Goal: Download file/media

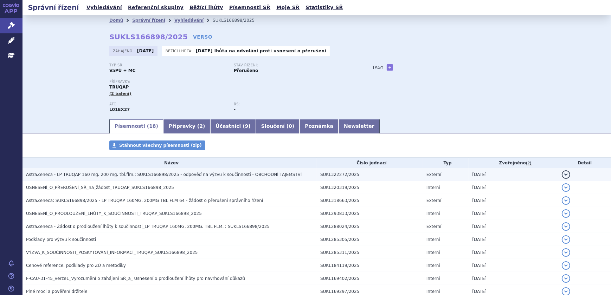
click at [258, 172] on span "AstraZeneca - LP TRUQAP 160 mg, 200 mg, tbl.flm.; SUKLS166898/2025 - odpověď na…" at bounding box center [164, 174] width 276 height 5
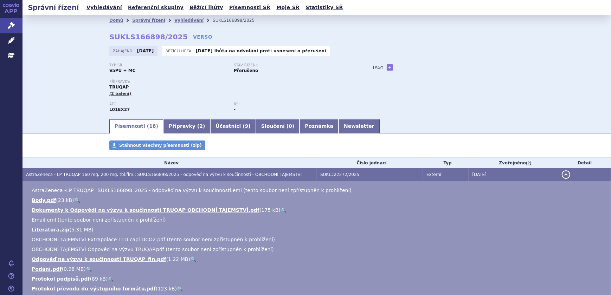
scroll to position [32, 0]
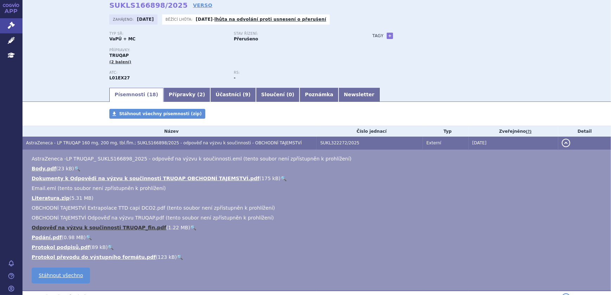
click at [122, 225] on link "Odpověď na výzvu k součinnosti TRUQAP_fin.pdf" at bounding box center [99, 228] width 135 height 6
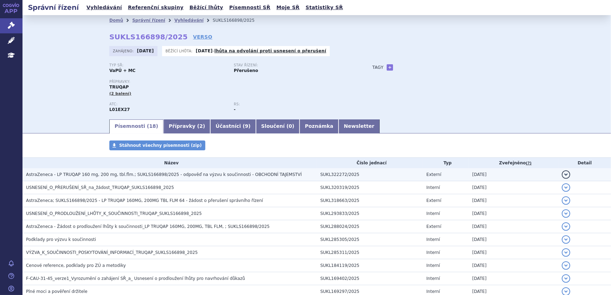
click at [220, 173] on span "AstraZeneca - LP TRUQAP 160 mg, 200 mg, tbl.flm.; SUKLS166898/2025 - odpověď na…" at bounding box center [164, 174] width 276 height 5
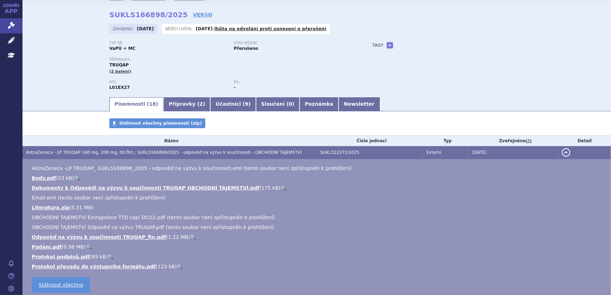
scroll to position [32, 0]
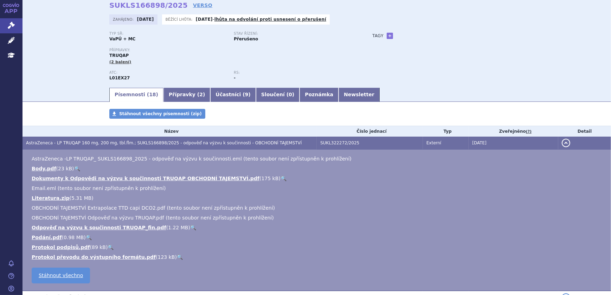
click at [190, 227] on link "🔍" at bounding box center [193, 228] width 6 height 6
